Goal: Task Accomplishment & Management: Manage account settings

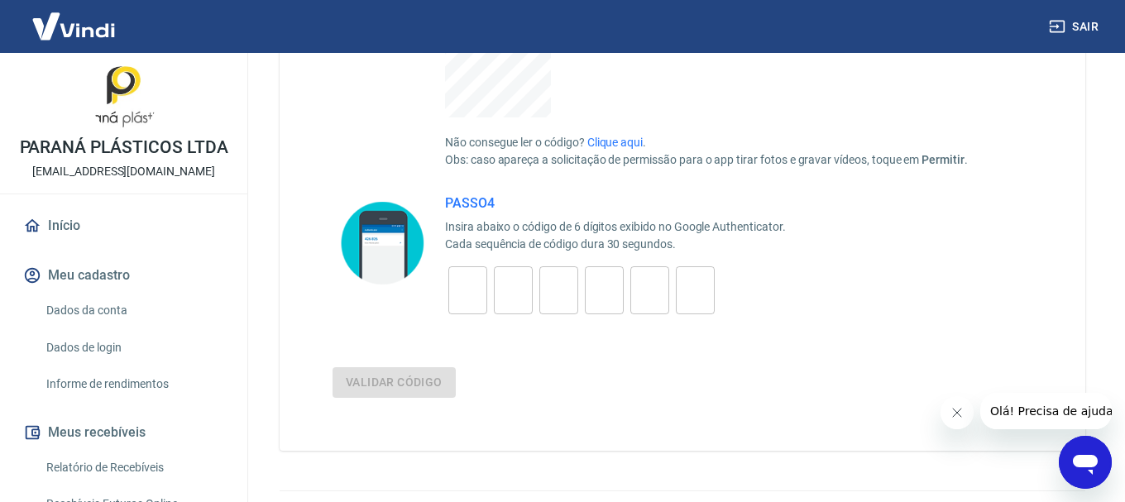
scroll to position [534, 0]
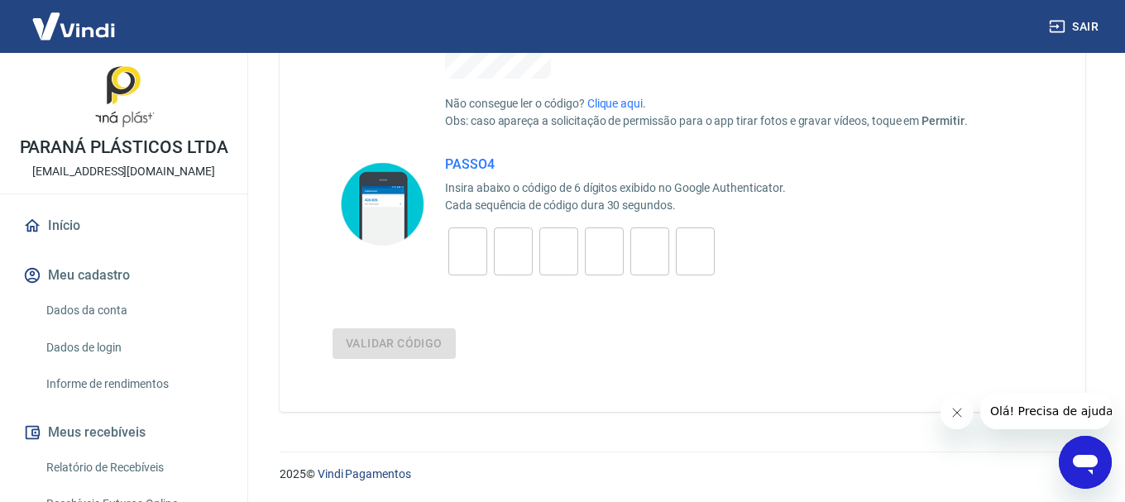
click at [458, 251] on input "tel" at bounding box center [468, 252] width 39 height 36
type input "8"
type input "7"
type input "5"
type input "6"
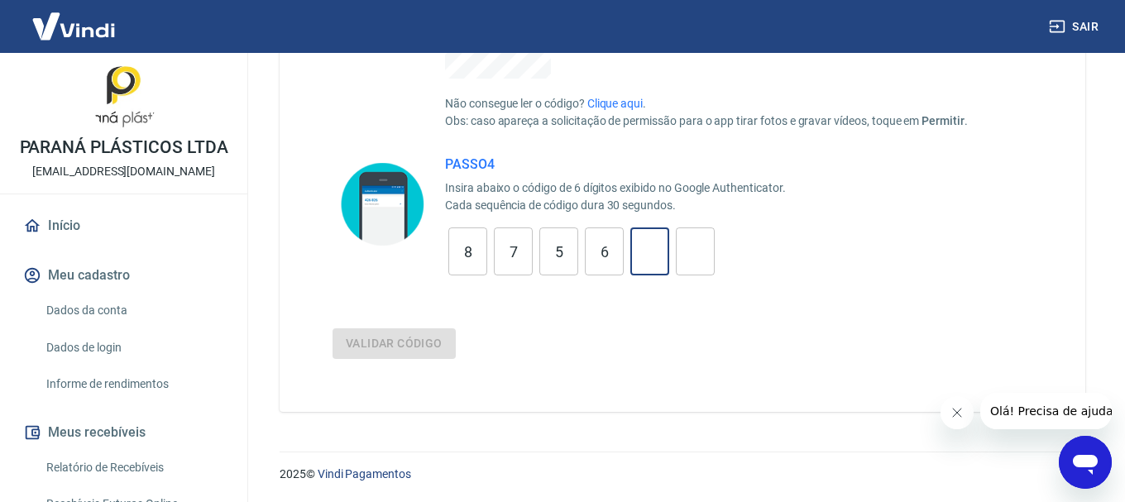
type input "6"
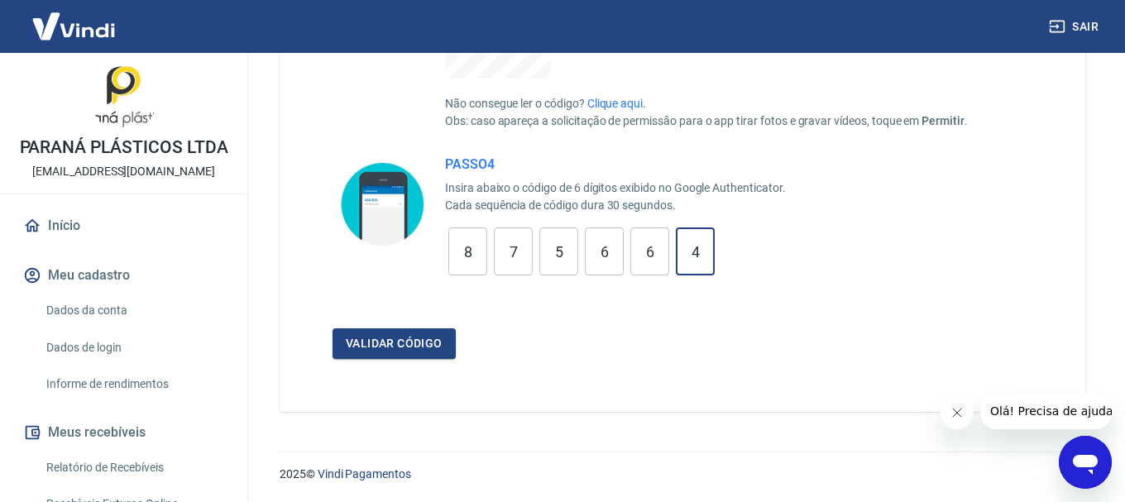
type input "4"
click at [333, 329] on button "Validar código" at bounding box center [394, 344] width 123 height 31
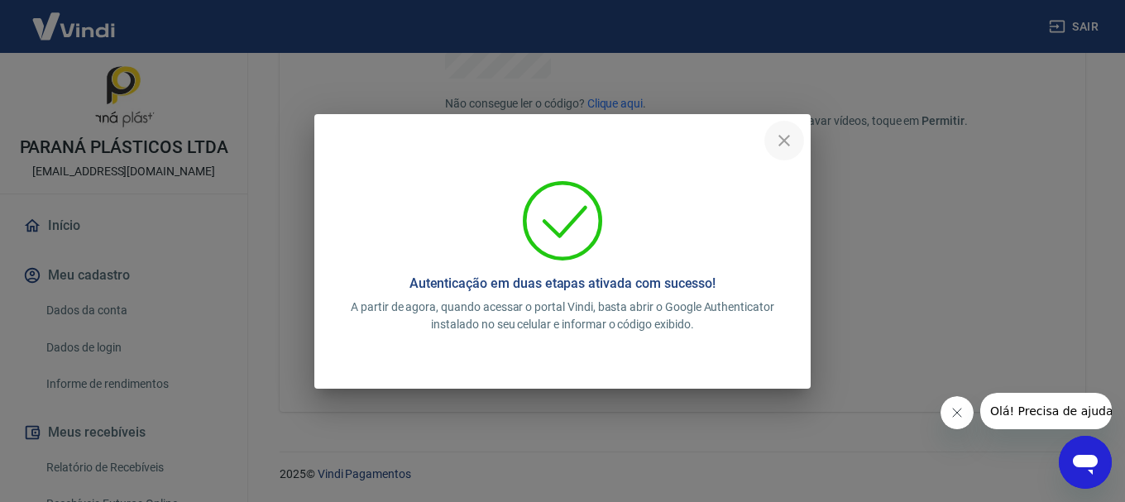
click at [784, 142] on icon "close" at bounding box center [785, 141] width 12 height 12
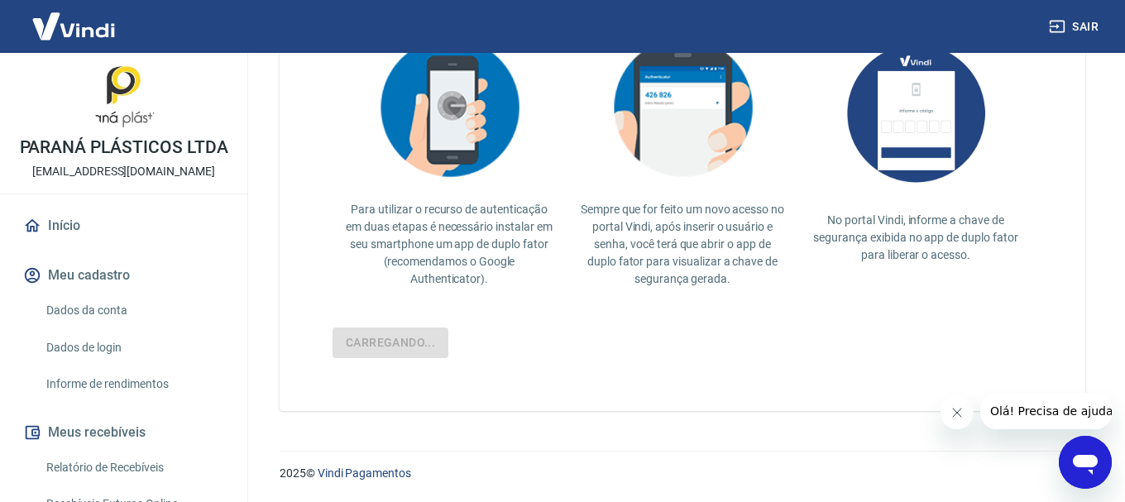
scroll to position [412, 0]
click at [901, 274] on div "No portal Vindi, informe a chave de segurança exibida no app de duplo fator par…" at bounding box center [915, 146] width 233 height 263
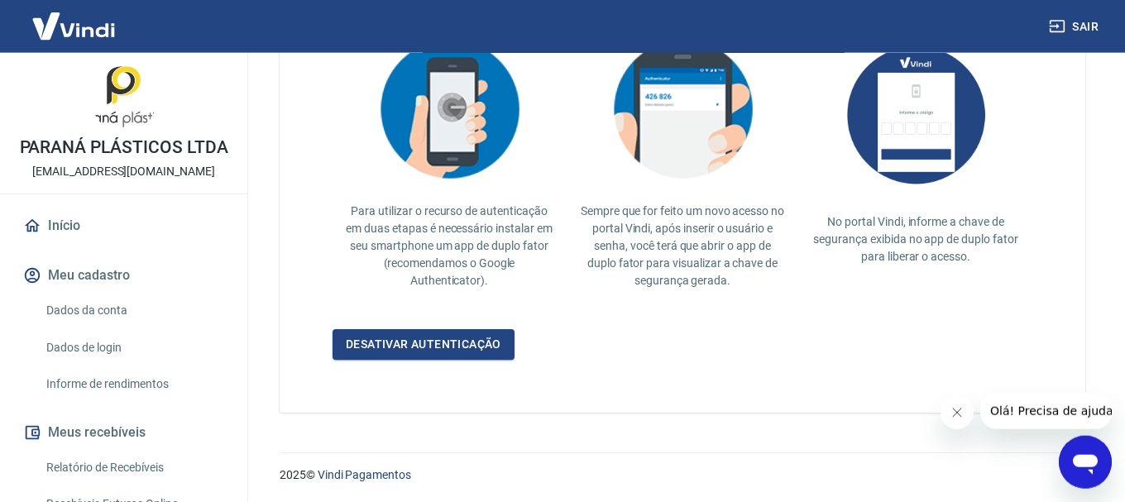
scroll to position [413, 0]
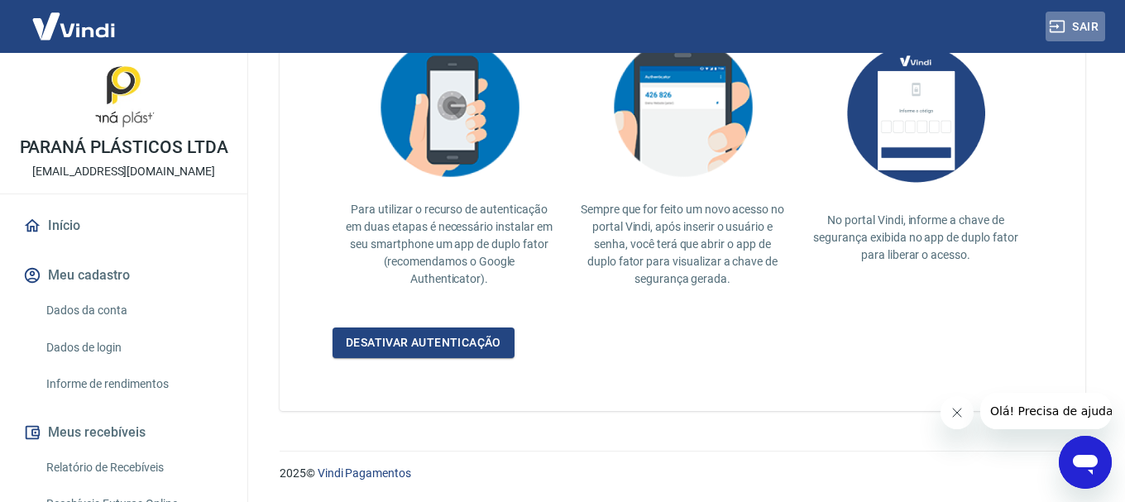
click at [1077, 28] on button "Sair" at bounding box center [1076, 27] width 60 height 31
